Goal: Task Accomplishment & Management: Use online tool/utility

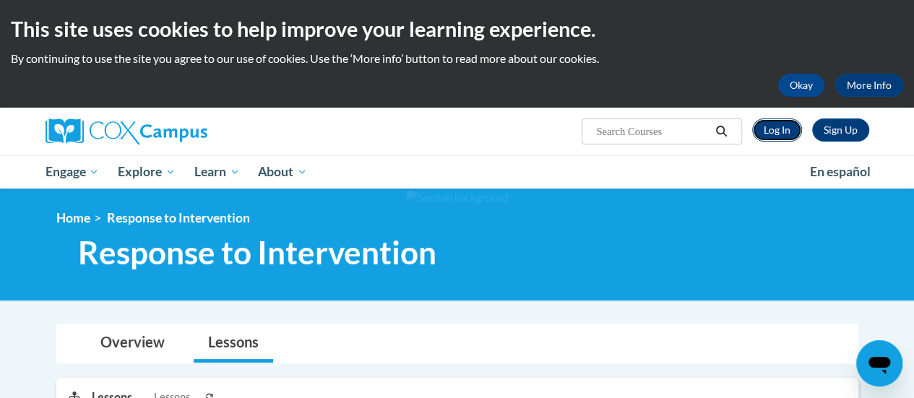
click at [777, 131] on link "Log In" at bounding box center [777, 129] width 50 height 23
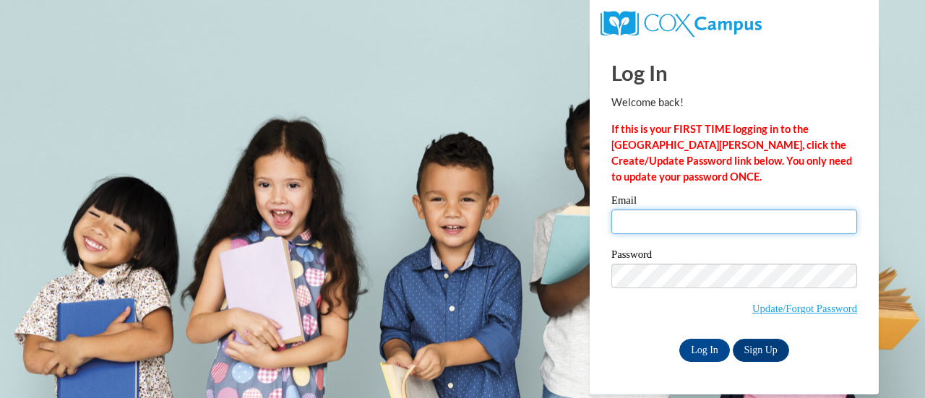
click at [782, 223] on input "Email" at bounding box center [734, 222] width 246 height 25
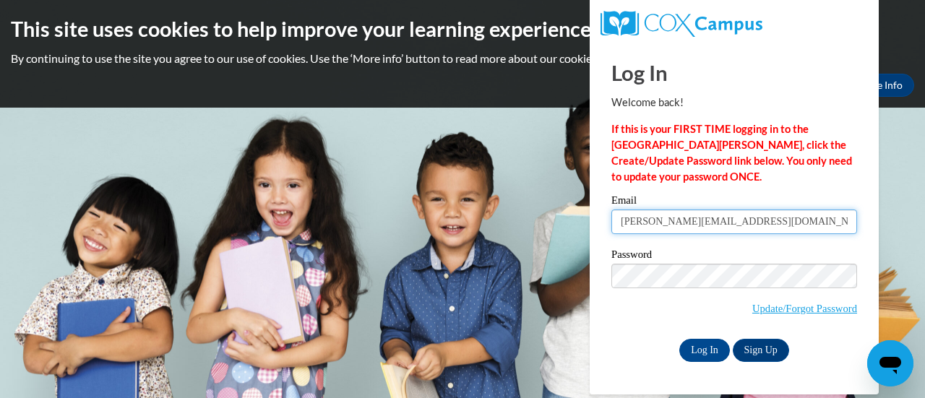
type input "tracy.frahman@rusd.org"
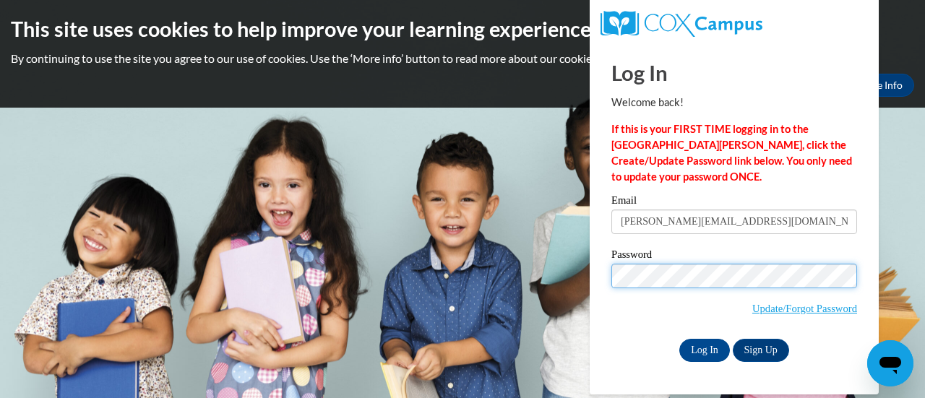
click at [679, 339] on input "Log In" at bounding box center [704, 350] width 51 height 23
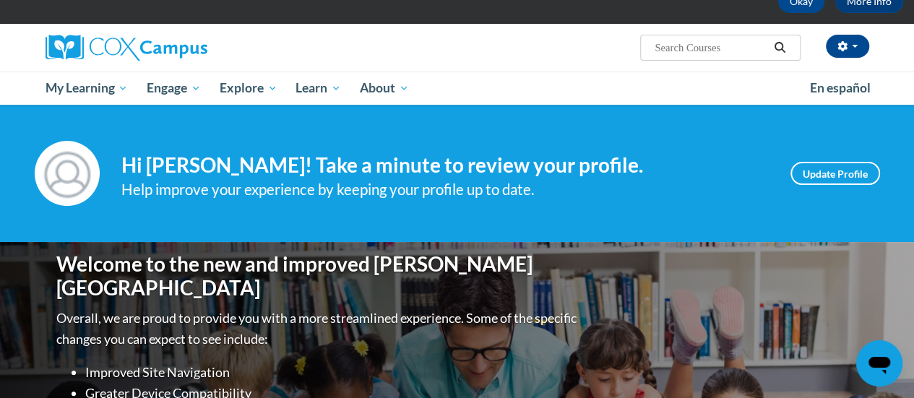
scroll to position [84, 0]
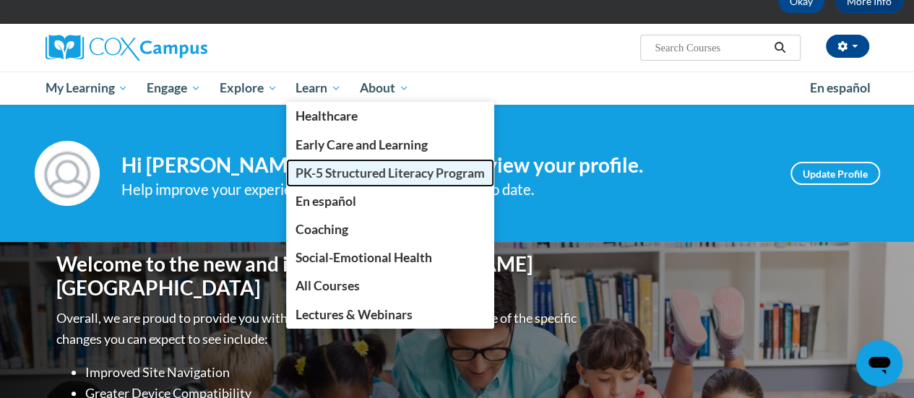
click at [321, 171] on span "PK-5 Structured Literacy Program" at bounding box center [390, 172] width 189 height 15
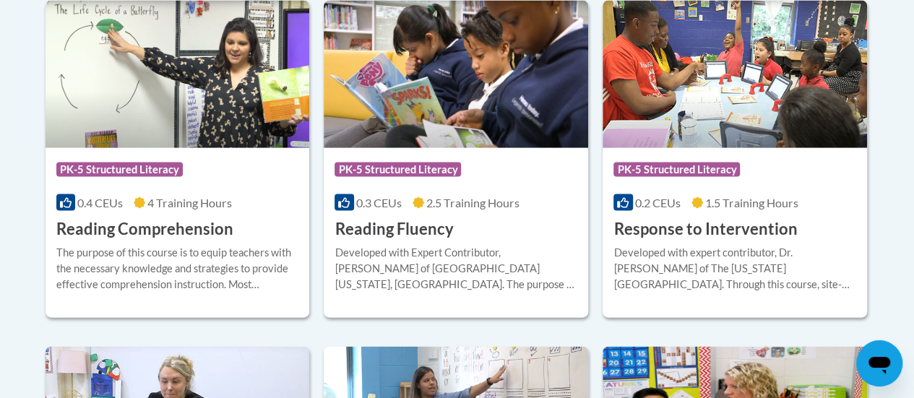
scroll to position [1420, 0]
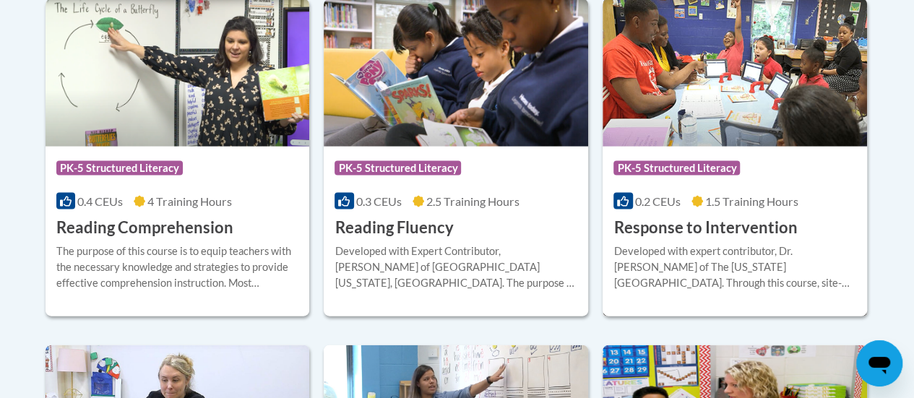
click at [673, 225] on h3 "Response to Intervention" at bounding box center [705, 228] width 184 height 22
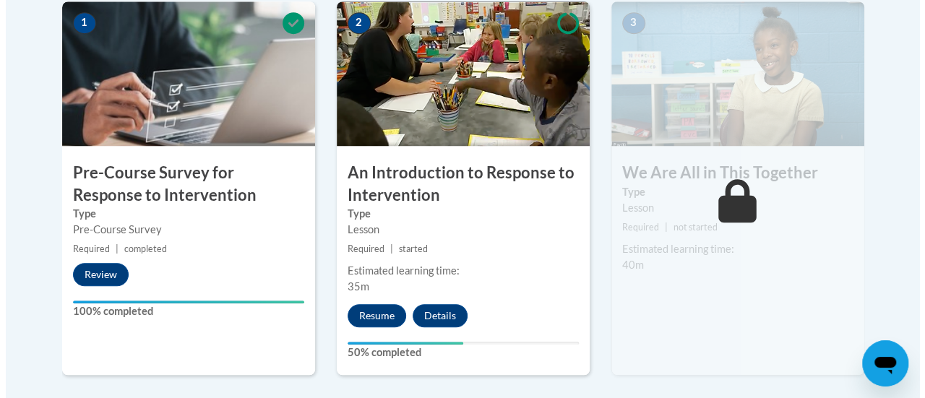
scroll to position [486, 0]
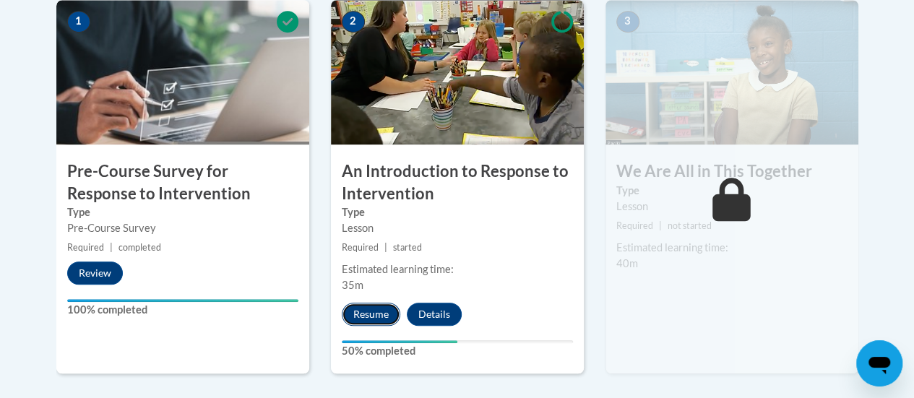
click at [368, 307] on button "Resume" at bounding box center [371, 314] width 59 height 23
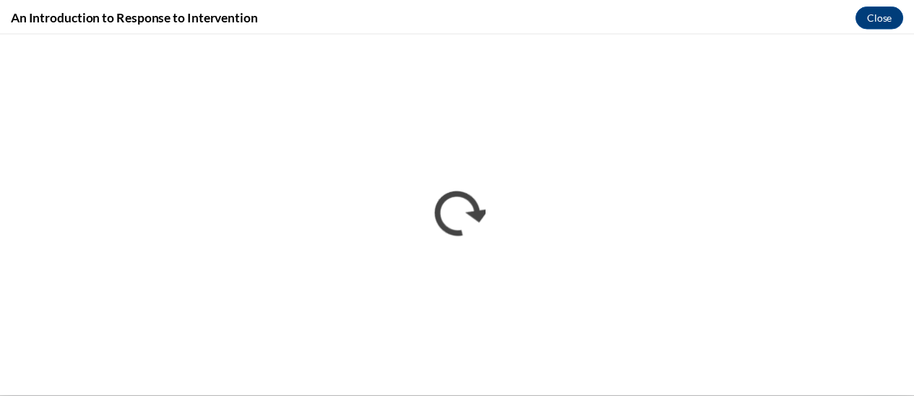
scroll to position [0, 0]
